Goal: Transaction & Acquisition: Purchase product/service

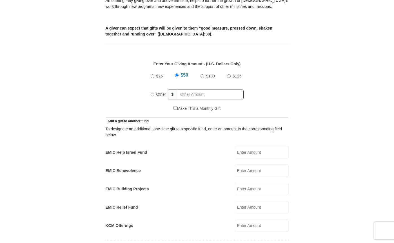
scroll to position [225, 0]
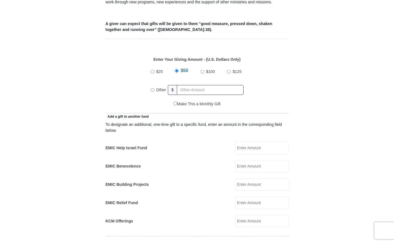
click at [152, 88] on input "Other" at bounding box center [153, 90] width 4 height 4
radio input "true"
click at [200, 85] on input "text" at bounding box center [211, 90] width 64 height 10
type input "525"
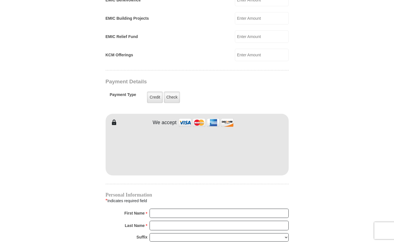
scroll to position [394, 0]
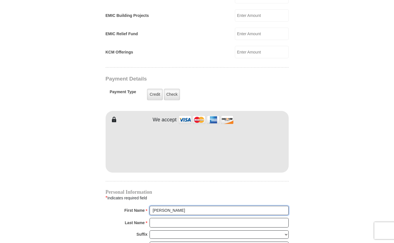
type input "Kay + Fola"
type input "Omojola"
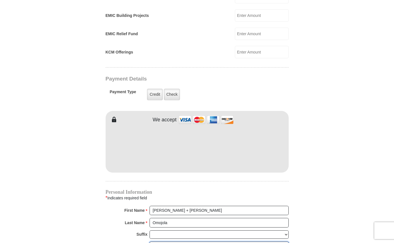
type input "im_a_winnrr@yahoo.com"
type input "213 Darlington Trail"
type input "Fort Worth"
select select "TX"
type input "76131"
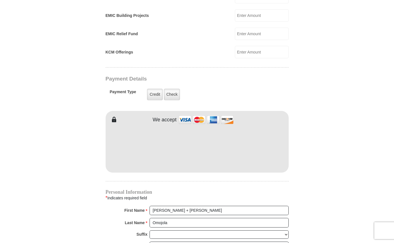
type input "3125237109"
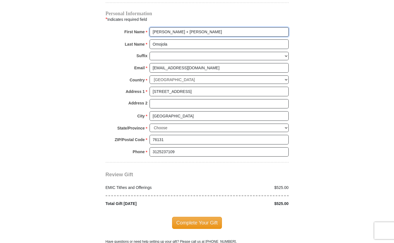
scroll to position [563, 0]
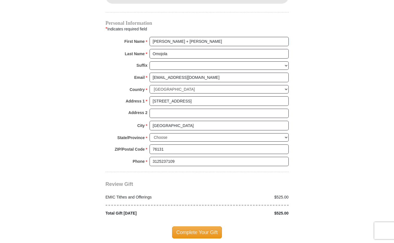
click at [191, 226] on span "Complete Your Gift" at bounding box center [197, 232] width 50 height 12
